Goal: Task Accomplishment & Management: Use online tool/utility

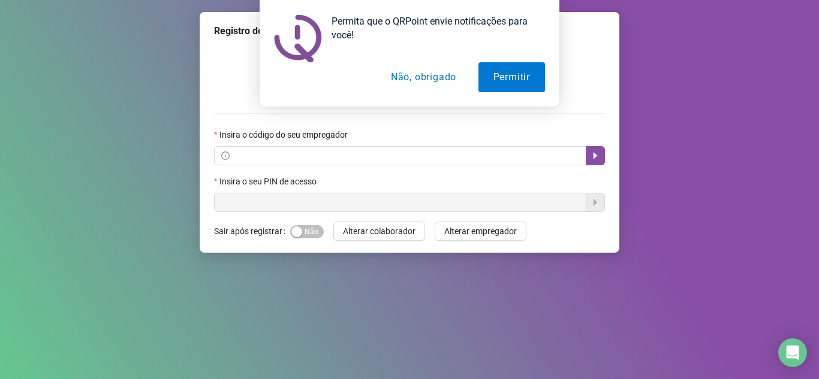
click at [428, 80] on button "Não, obrigado" at bounding box center [423, 77] width 95 height 30
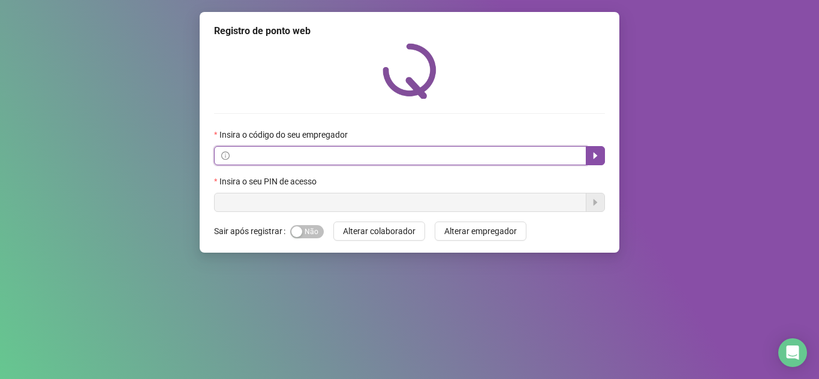
click at [431, 152] on input "text" at bounding box center [405, 155] width 347 height 13
click at [558, 162] on input "text" at bounding box center [405, 155] width 347 height 13
paste input "**********"
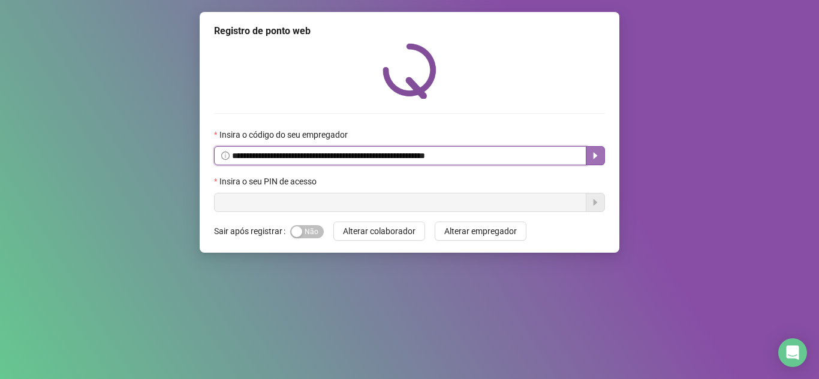
click at [591, 157] on icon "caret-right" at bounding box center [595, 156] width 10 height 10
type input "**********"
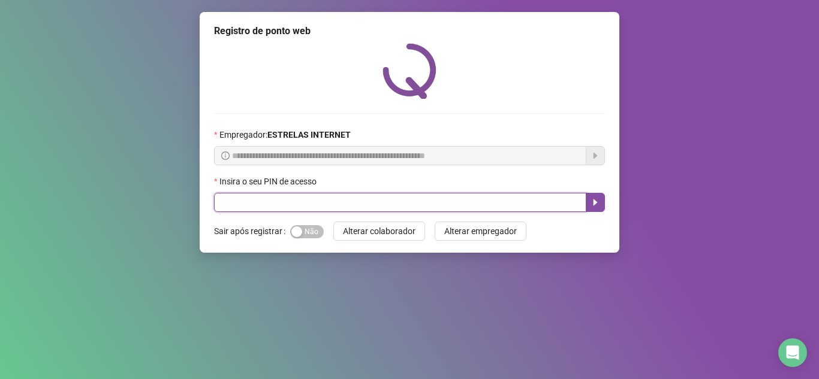
click at [530, 202] on input "text" at bounding box center [400, 202] width 372 height 19
type input "*****"
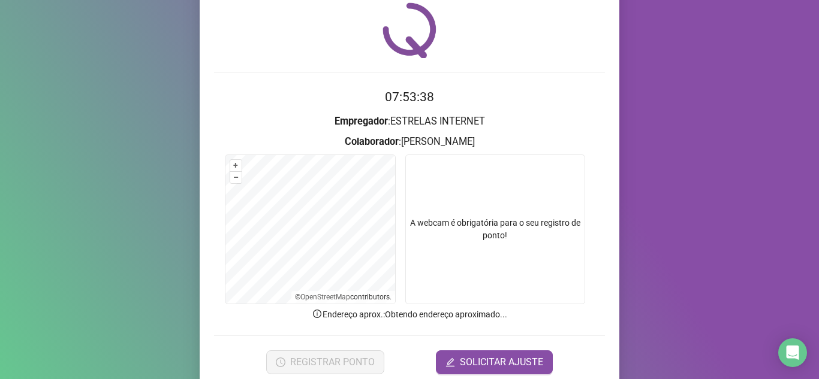
scroll to position [89, 0]
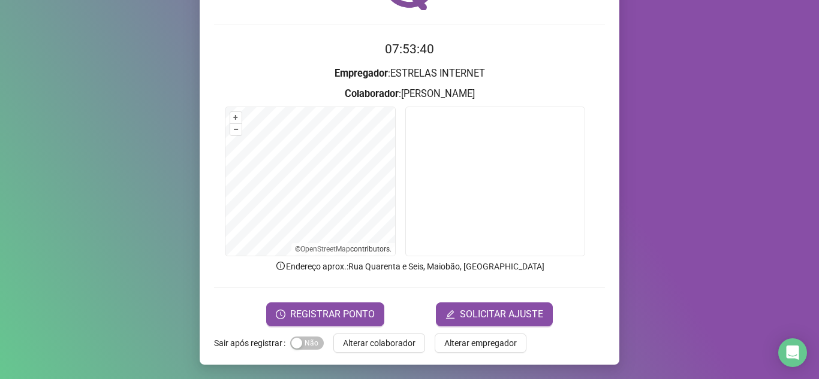
drag, startPoint x: 534, startPoint y: 94, endPoint x: 342, endPoint y: 89, distance: 191.9
click at [344, 91] on h3 "Colaborador : [PERSON_NAME]" at bounding box center [409, 94] width 391 height 16
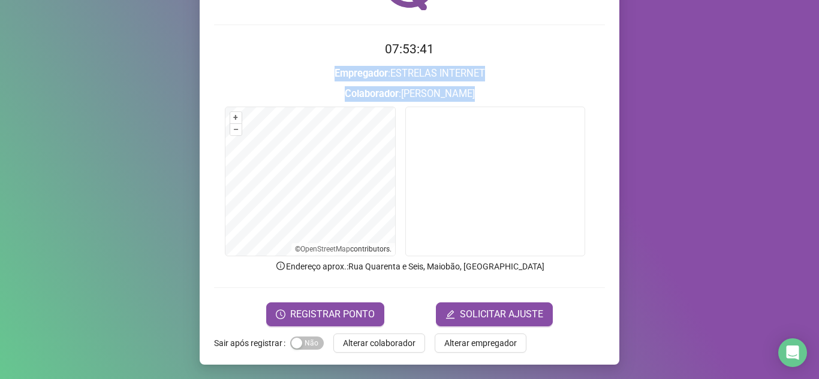
drag, startPoint x: 342, startPoint y: 71, endPoint x: 523, endPoint y: 104, distance: 183.4
click at [523, 104] on form "07:53:41 Empregador : ESTRELAS INTERNET Colaborador : [PERSON_NAME] + – ⇧ › © O…" at bounding box center [409, 183] width 391 height 287
click at [523, 95] on h3 "Colaborador : [PERSON_NAME]" at bounding box center [409, 94] width 391 height 16
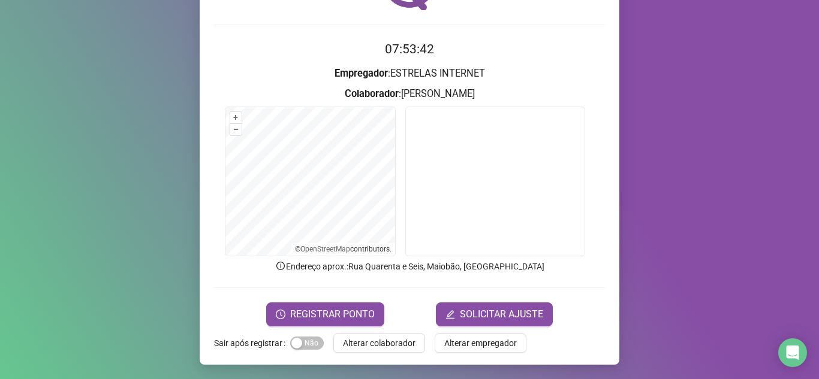
drag, startPoint x: 519, startPoint y: 96, endPoint x: 325, endPoint y: 74, distance: 194.8
click at [325, 74] on form "07:53:42 Empregador : ESTRELAS INTERNET Colaborador : [PERSON_NAME] + – ⇧ › © O…" at bounding box center [409, 183] width 391 height 287
click at [325, 74] on h3 "Empregador : ESTRELAS INTERNET" at bounding box center [409, 74] width 391 height 16
drag, startPoint x: 327, startPoint y: 73, endPoint x: 559, endPoint y: 97, distance: 233.8
click at [566, 96] on form "07:53:47 Empregador : ESTRELAS INTERNET Colaborador : [PERSON_NAME] + – ⇧ › © O…" at bounding box center [409, 183] width 391 height 287
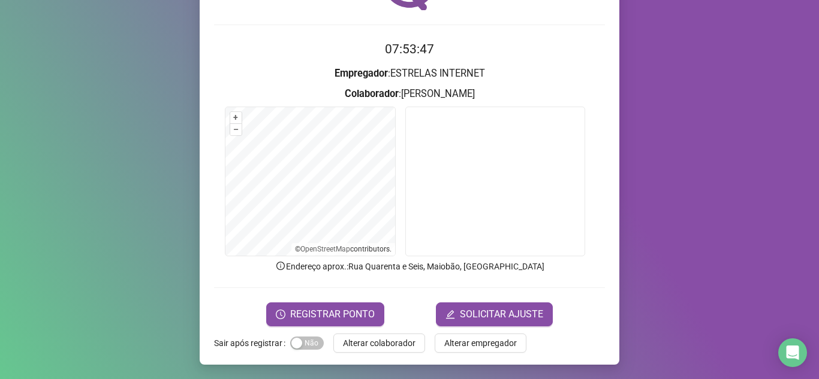
click at [559, 97] on h3 "Colaborador : [PERSON_NAME]" at bounding box center [409, 94] width 391 height 16
drag, startPoint x: 529, startPoint y: 89, endPoint x: 345, endPoint y: 64, distance: 185.7
click at [339, 69] on form "07:54:10 Empregador : ESTRELAS INTERNET Colaborador : [PERSON_NAME] + – ⇧ › © O…" at bounding box center [409, 183] width 391 height 287
click at [343, 64] on form "07:54:10 Empregador : ESTRELAS INTERNET Colaborador : [PERSON_NAME] + – ⇧ › © O…" at bounding box center [409, 183] width 391 height 287
click at [321, 68] on h3 "Empregador : ESTRELAS INTERNET" at bounding box center [409, 74] width 391 height 16
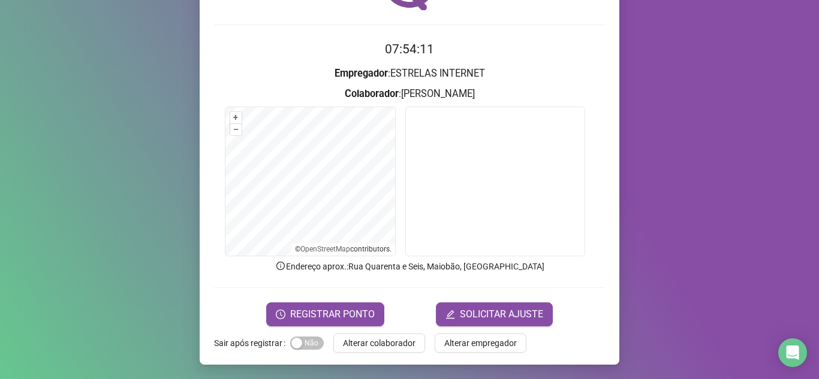
drag, startPoint x: 307, startPoint y: 73, endPoint x: 517, endPoint y: 100, distance: 211.5
click at [516, 99] on form "07:54:11 Empregador : ESTRELAS INTERNET Colaborador : [PERSON_NAME] + – ⇧ › © O…" at bounding box center [409, 183] width 391 height 287
click at [517, 100] on h3 "Colaborador : [PERSON_NAME]" at bounding box center [409, 94] width 391 height 16
drag, startPoint x: 521, startPoint y: 95, endPoint x: 328, endPoint y: 76, distance: 193.9
click at [327, 77] on form "07:54:12 Empregador : ESTRELAS INTERNET Colaborador : [PERSON_NAME] + – ⇧ › © O…" at bounding box center [409, 183] width 391 height 287
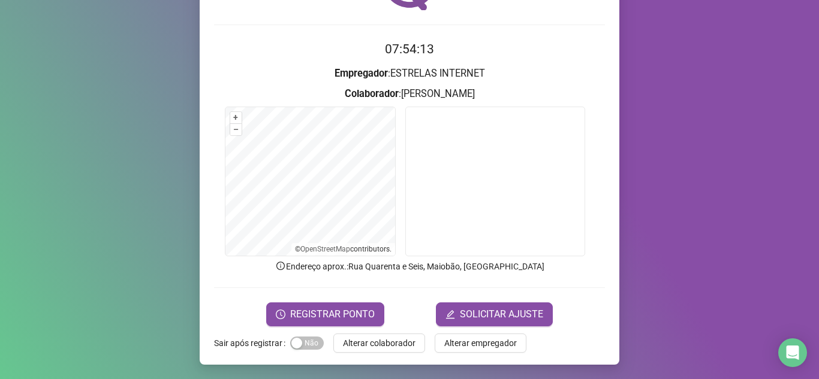
click at [334, 72] on strong "Empregador" at bounding box center [360, 73] width 53 height 11
click at [334, 315] on span "REGISTRAR PONTO" at bounding box center [332, 315] width 85 height 14
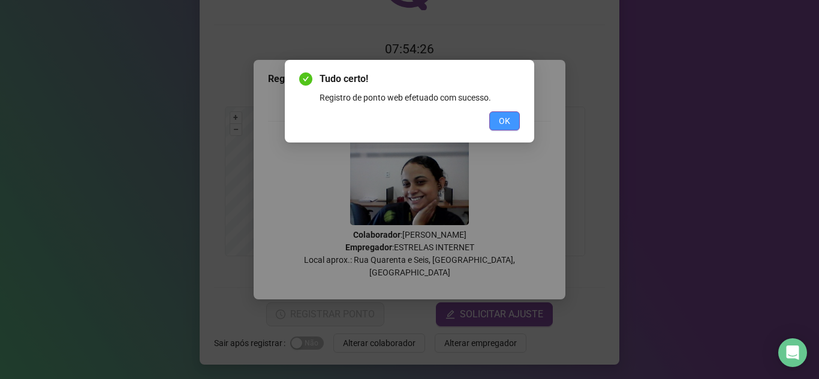
click at [514, 120] on button "OK" at bounding box center [504, 120] width 31 height 19
